Goal: Transaction & Acquisition: Purchase product/service

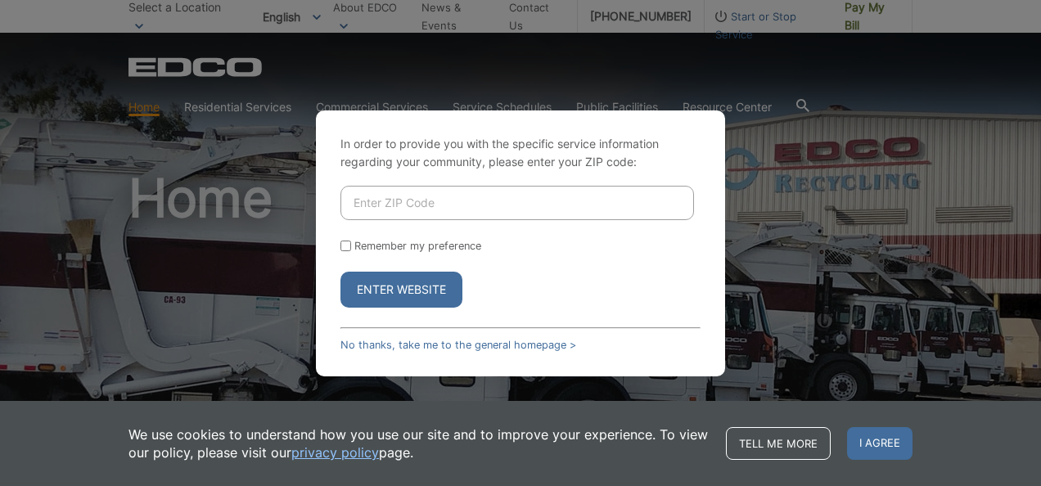
click at [382, 205] on input "Enter ZIP Code" at bounding box center [517, 203] width 354 height 34
type input "91950"
click at [383, 295] on button "Enter Website" at bounding box center [401, 290] width 122 height 36
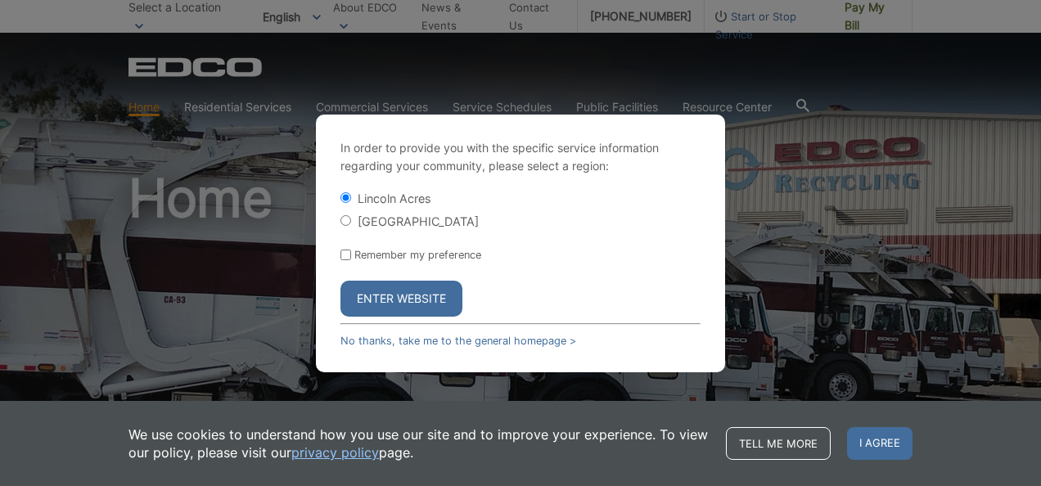
click at [372, 293] on button "Enter Website" at bounding box center [401, 299] width 122 height 36
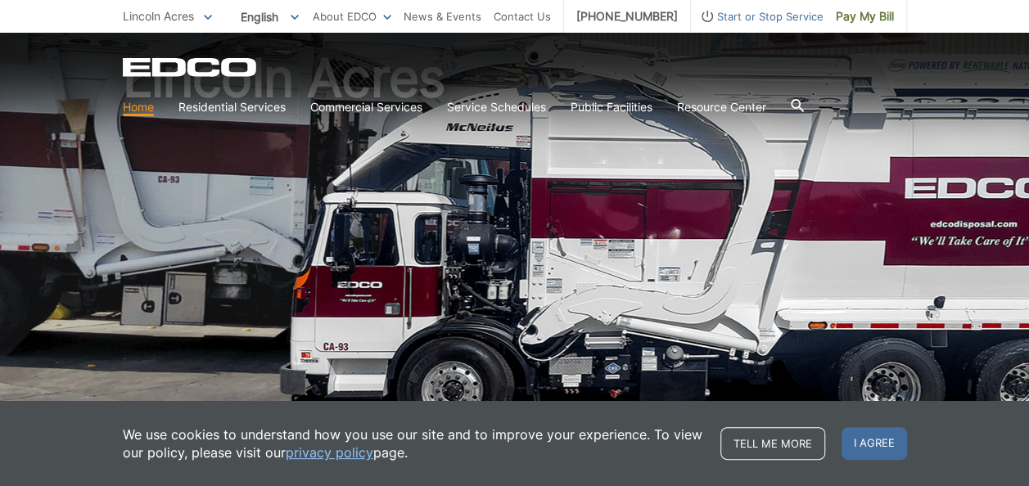
scroll to position [164, 0]
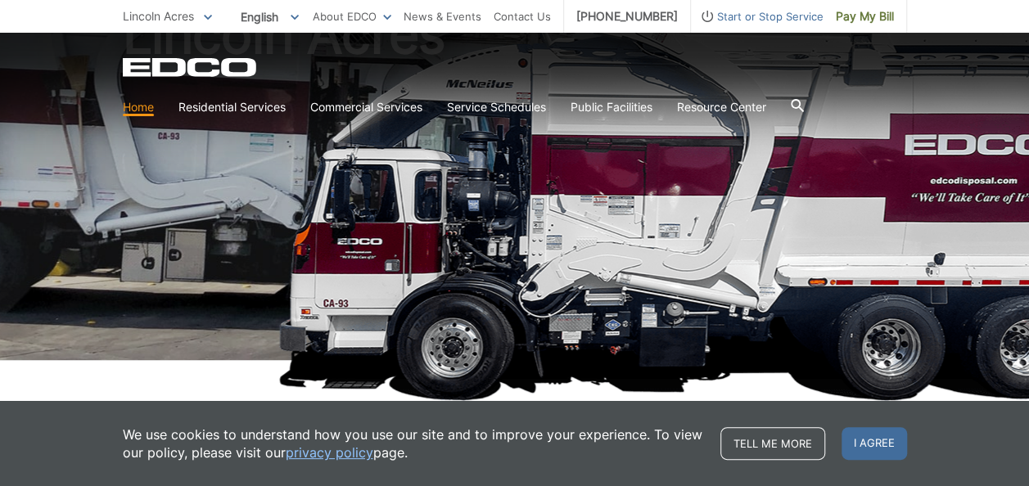
click at [881, 437] on span "I agree" at bounding box center [873, 443] width 65 height 33
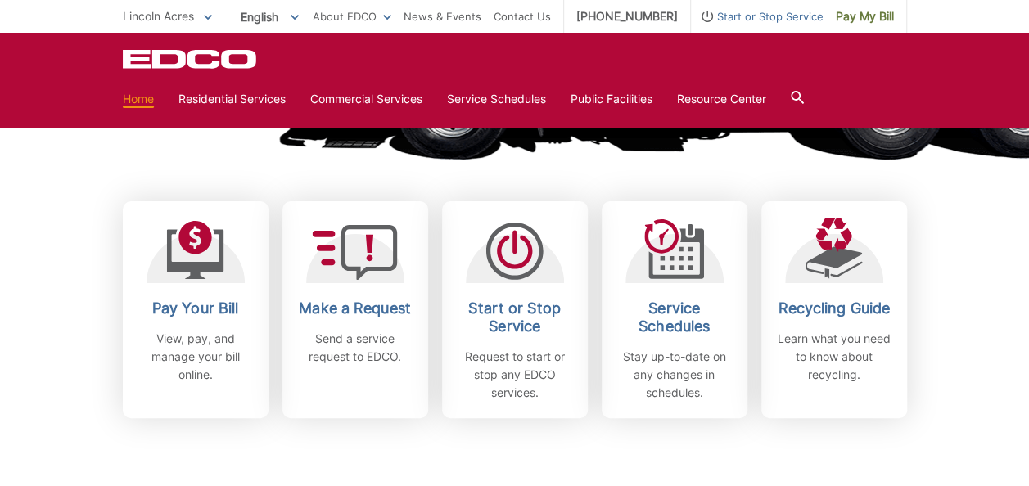
scroll to position [409, 0]
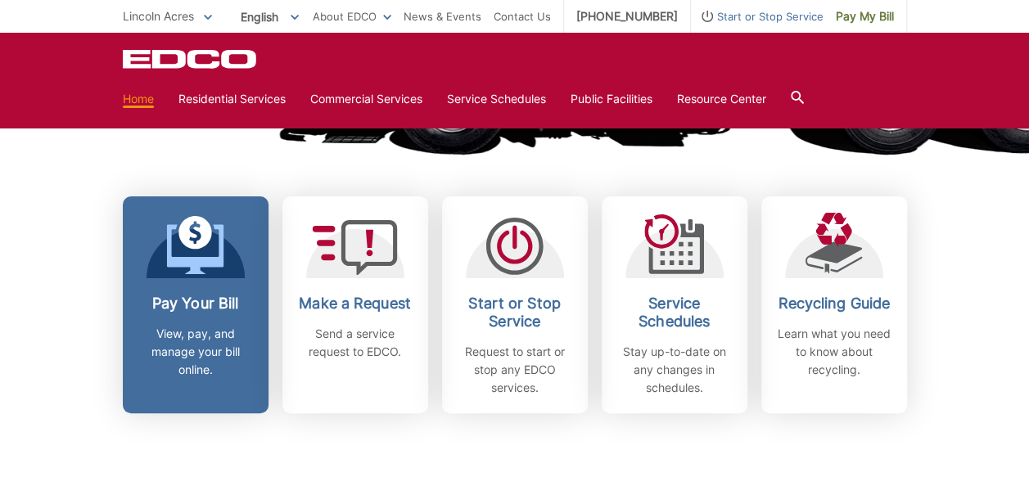
click at [206, 303] on h2 "Pay Your Bill" at bounding box center [195, 304] width 121 height 18
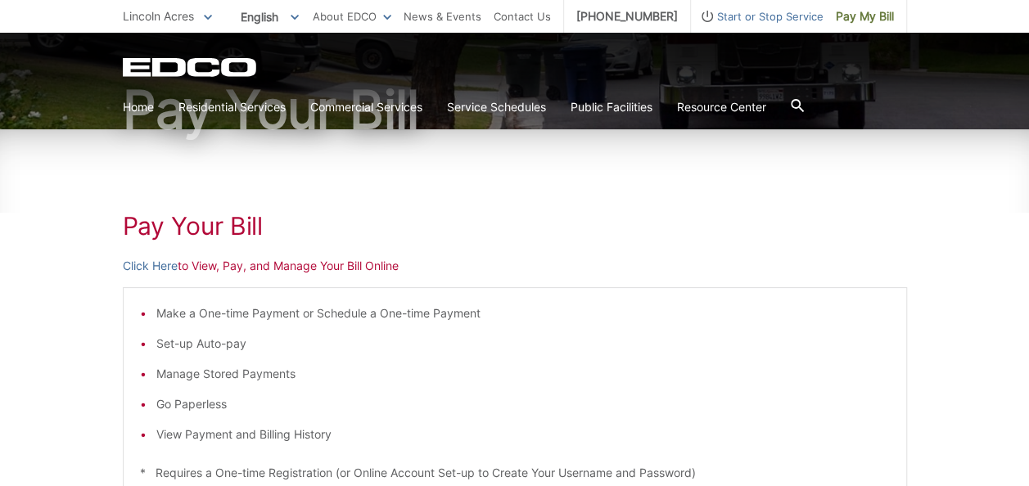
scroll to position [164, 0]
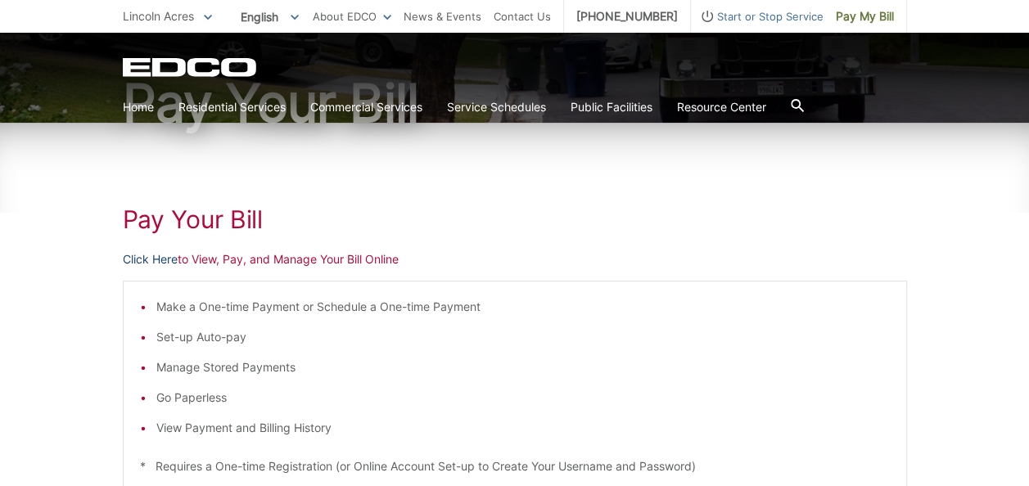
click at [154, 265] on link "Click Here" at bounding box center [150, 259] width 55 height 18
